Goal: Navigation & Orientation: Find specific page/section

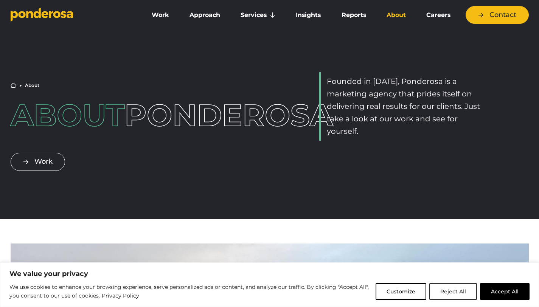
click at [451, 293] on button "Reject All" at bounding box center [453, 291] width 48 height 17
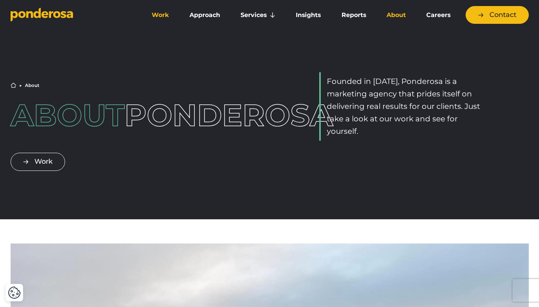
click at [162, 16] on link "Work" at bounding box center [160, 15] width 35 height 16
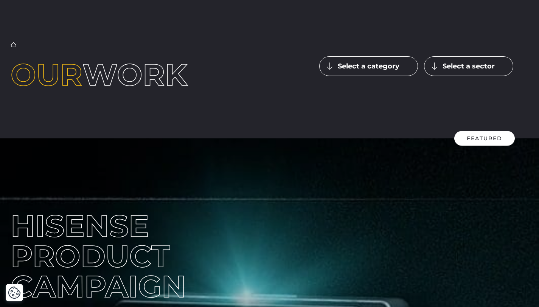
scroll to position [25, 0]
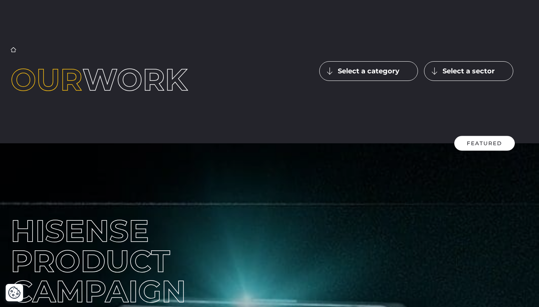
click at [14, 51] on link "Home" at bounding box center [14, 50] width 6 height 6
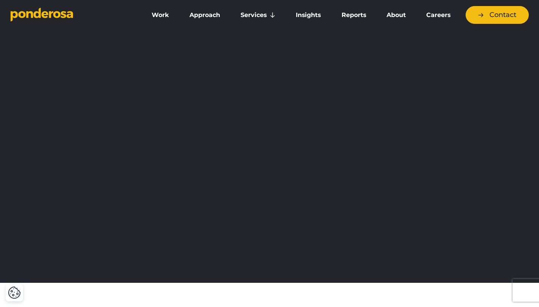
click at [400, 15] on link "About" at bounding box center [396, 15] width 37 height 16
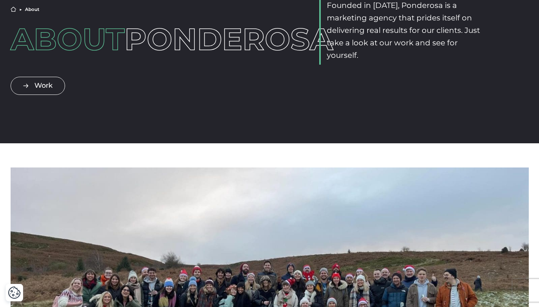
scroll to position [12, 0]
